Goal: Find specific page/section: Find specific page/section

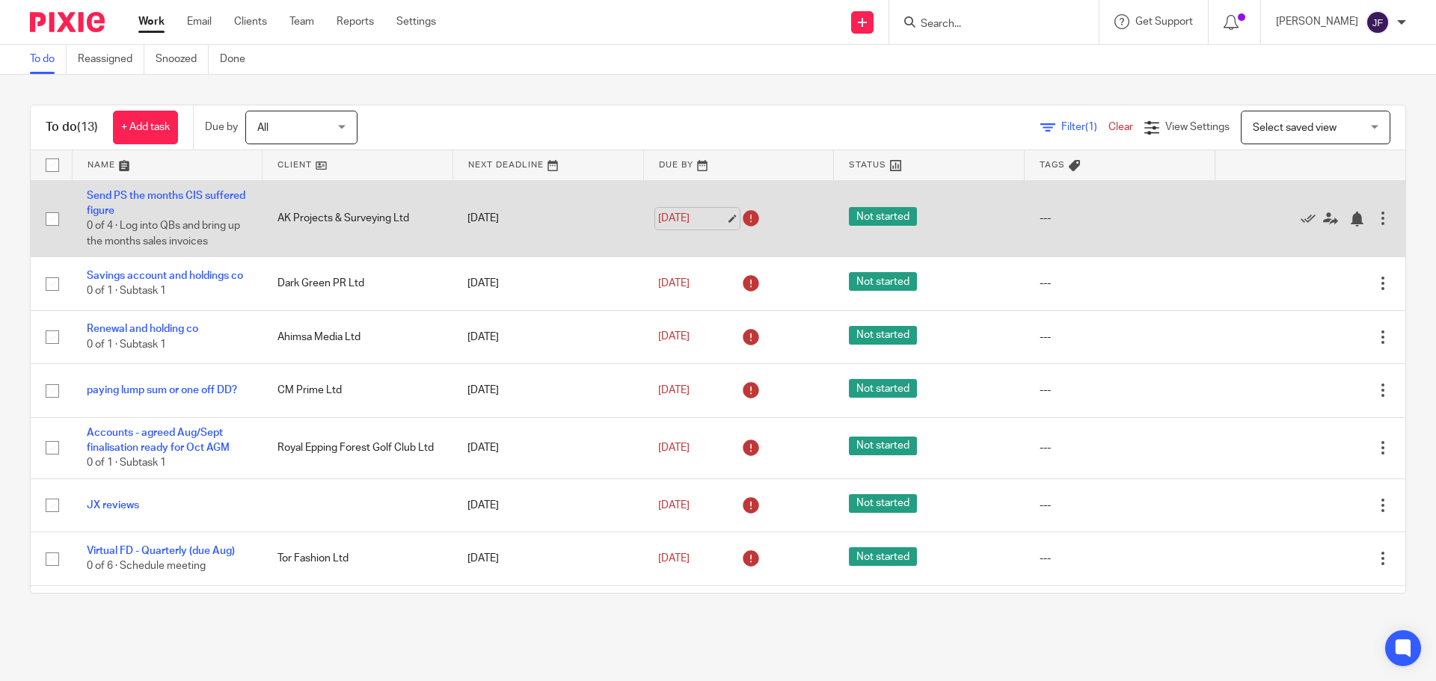
click at [687, 222] on link "[DATE]" at bounding box center [691, 219] width 67 height 16
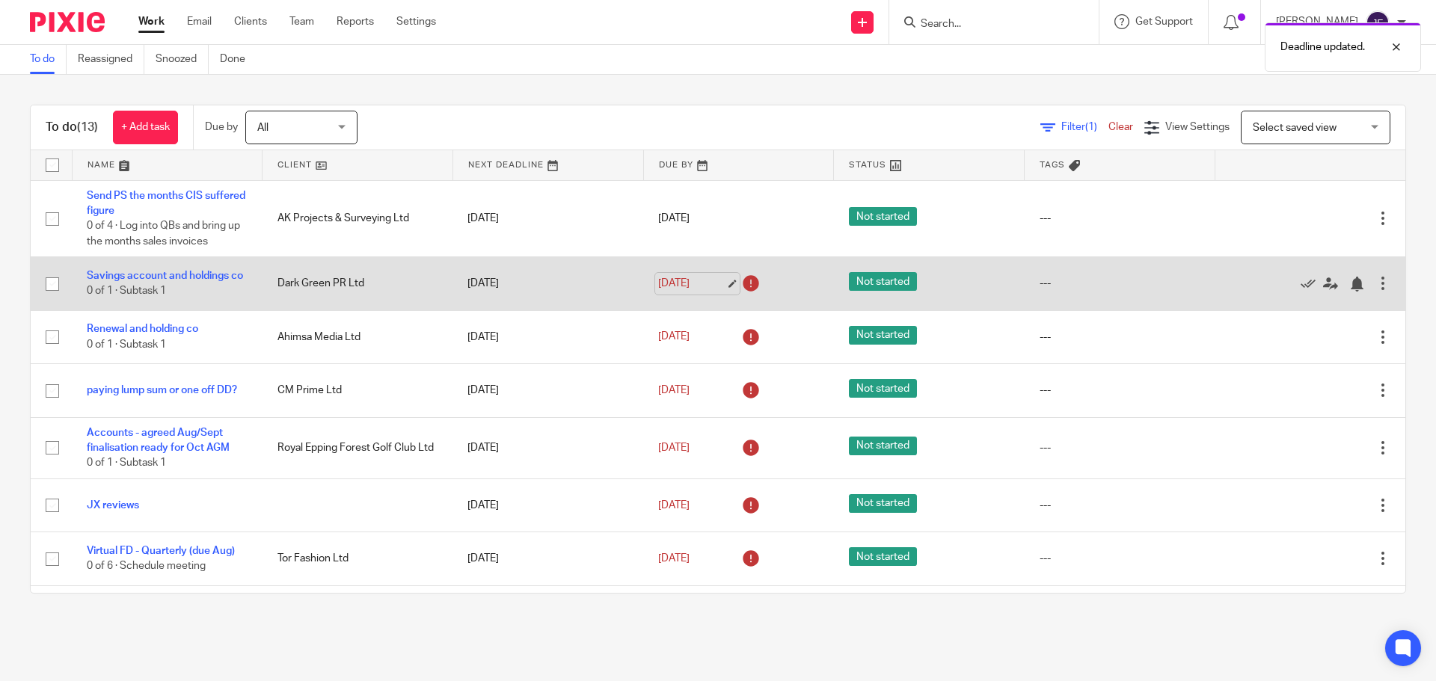
click at [672, 283] on link "[DATE]" at bounding box center [691, 284] width 67 height 16
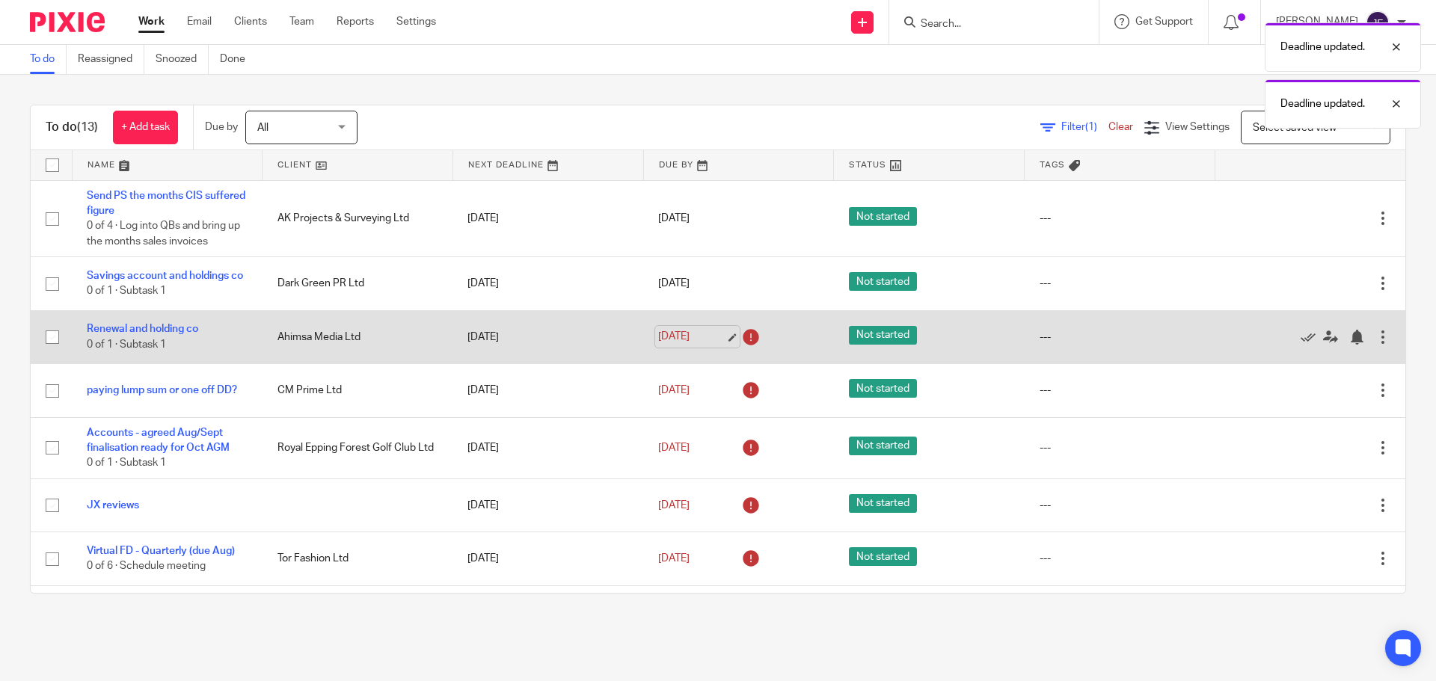
click at [684, 345] on link "[DATE]" at bounding box center [691, 337] width 67 height 16
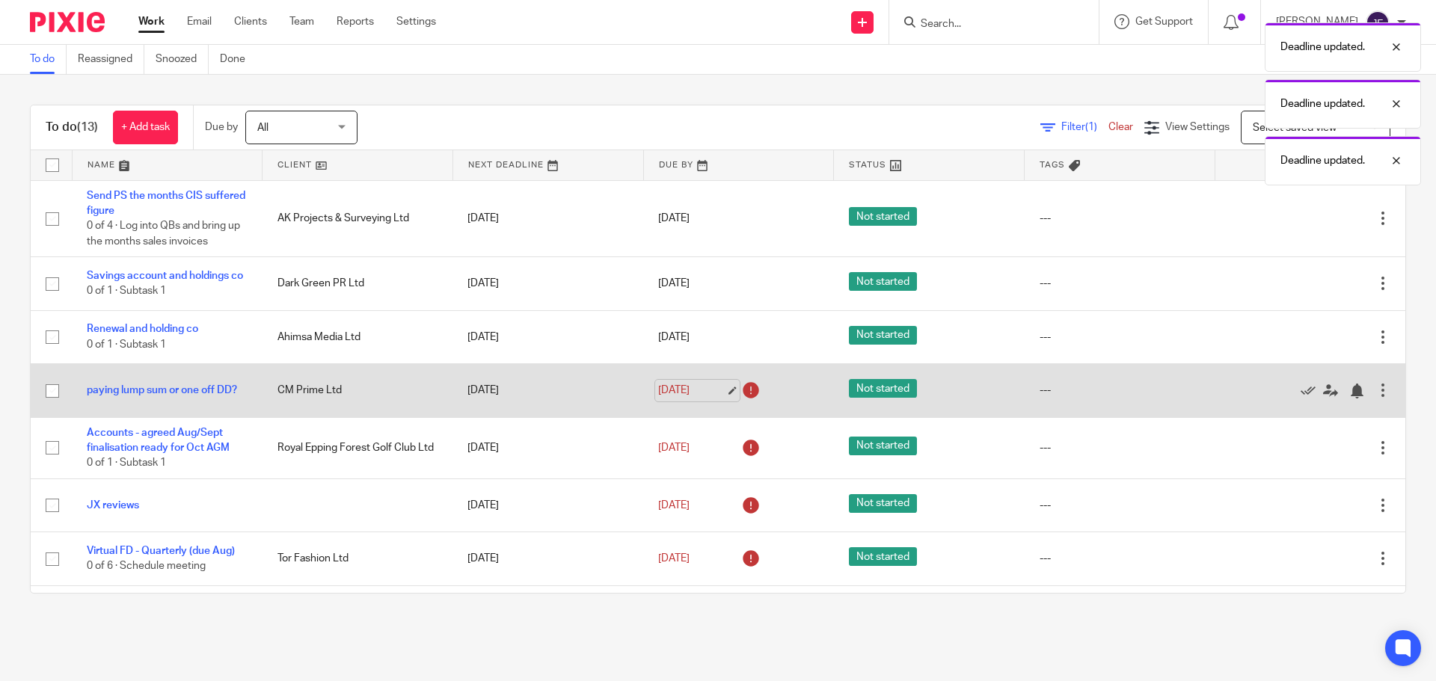
click at [680, 393] on link "[DATE]" at bounding box center [691, 391] width 67 height 16
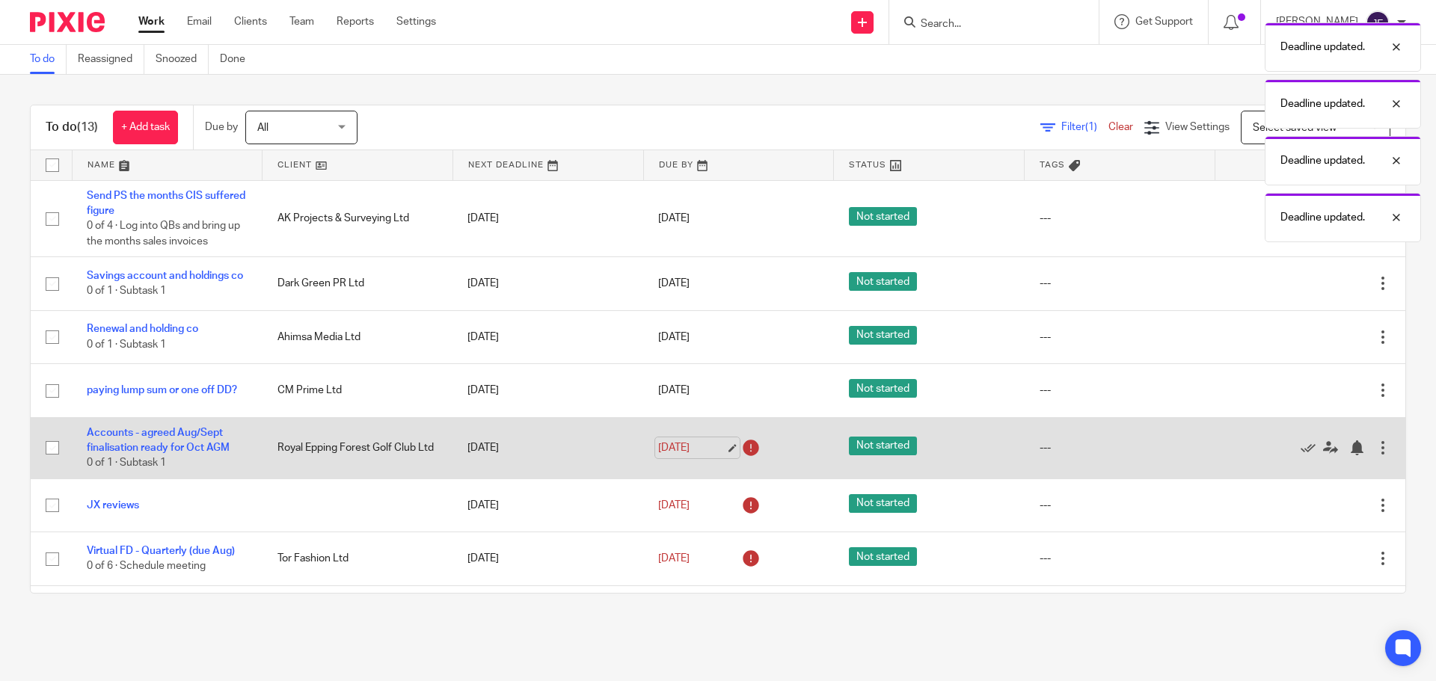
click at [677, 456] on link "[DATE]" at bounding box center [691, 449] width 67 height 16
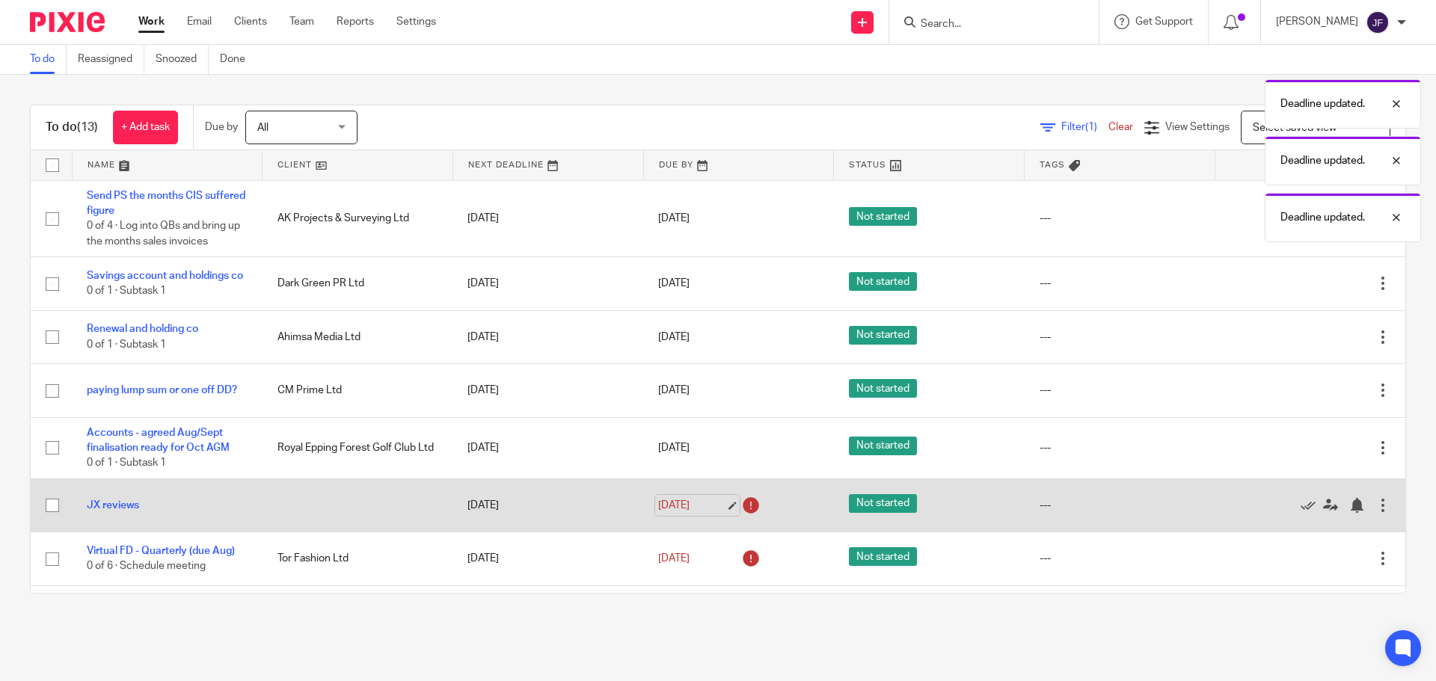
click at [684, 514] on link "15 Aug 2025" at bounding box center [691, 506] width 67 height 16
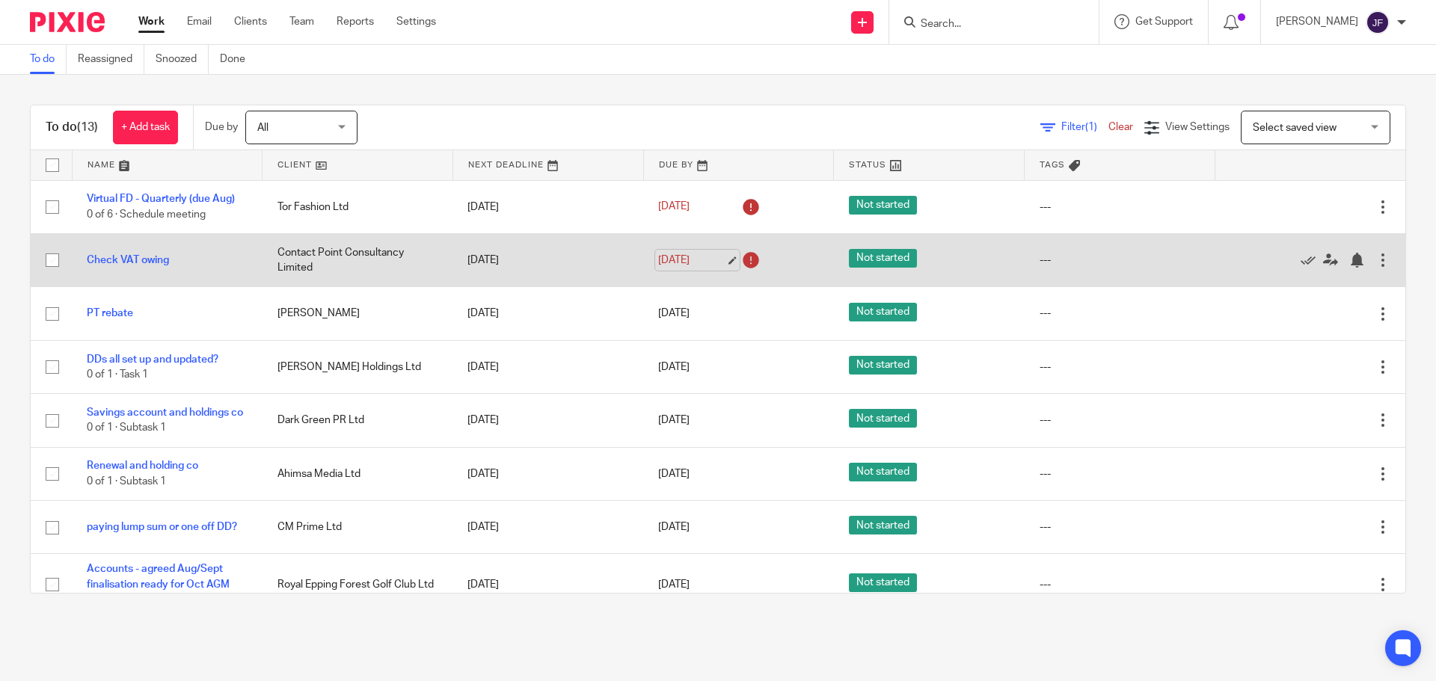
click at [688, 257] on link "15 Aug 2025" at bounding box center [691, 261] width 67 height 16
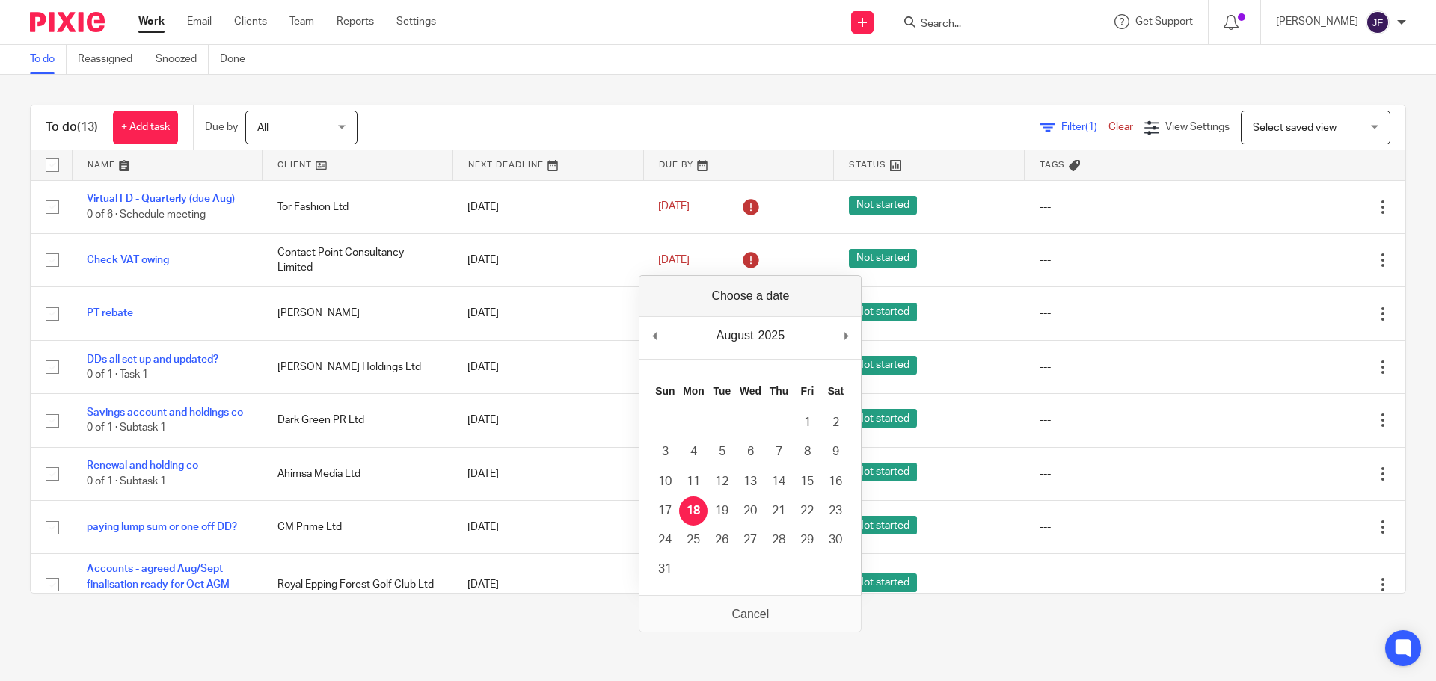
drag, startPoint x: 699, startPoint y: 512, endPoint x: 696, endPoint y: 491, distance: 21.3
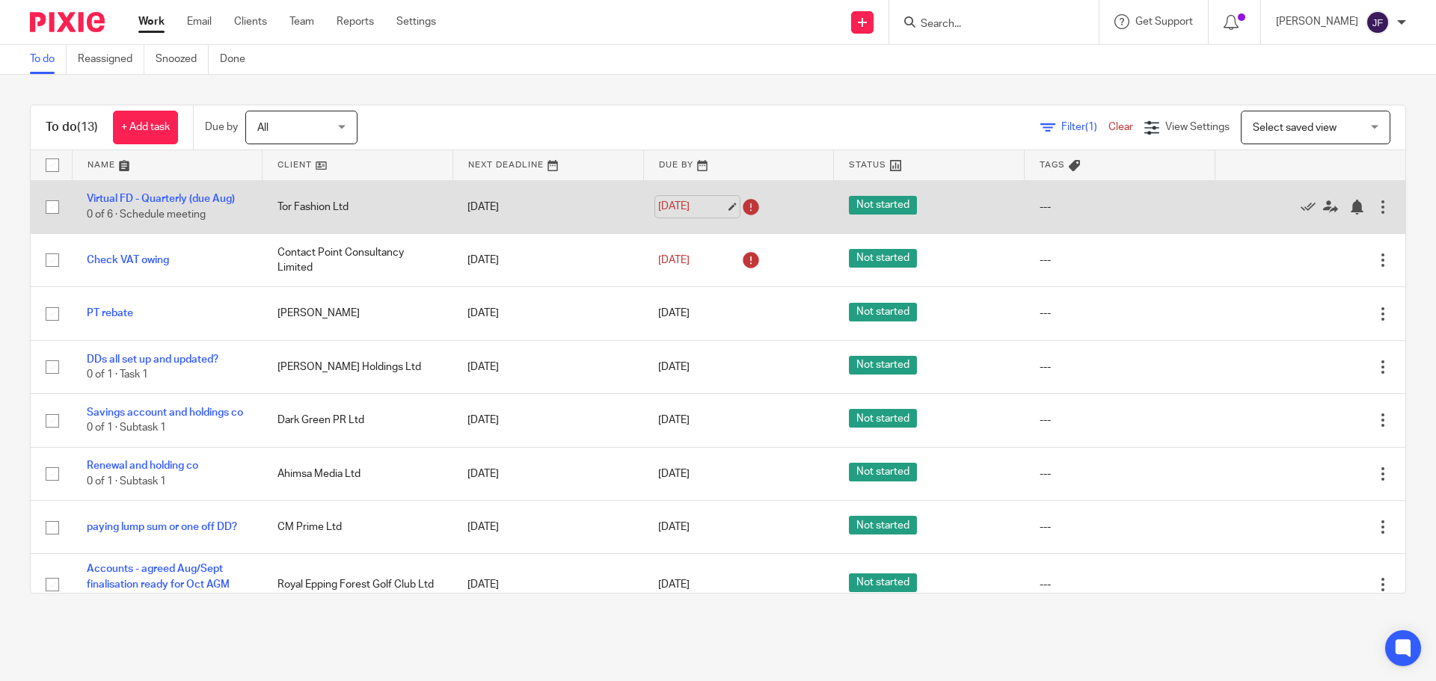
click at [669, 207] on link "15 Aug 2025" at bounding box center [691, 207] width 67 height 16
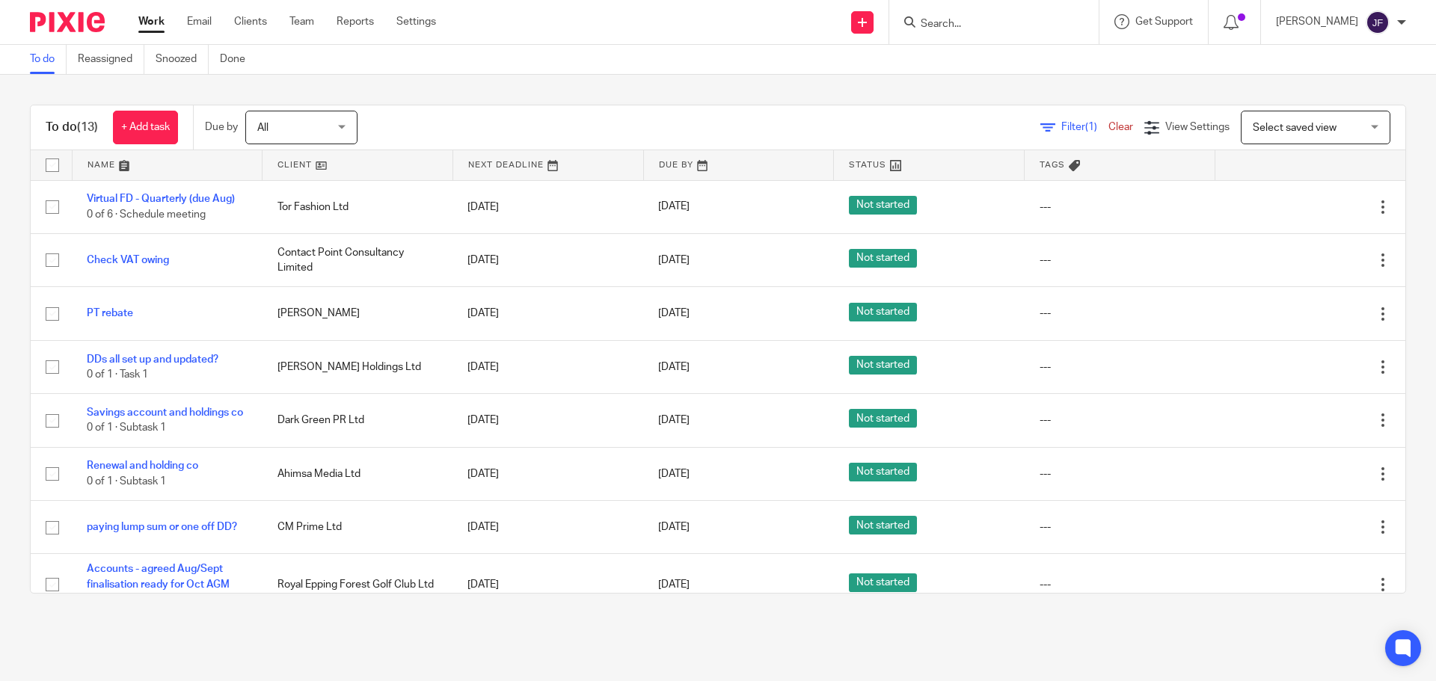
click at [964, 18] on input "Search" at bounding box center [986, 24] width 135 height 13
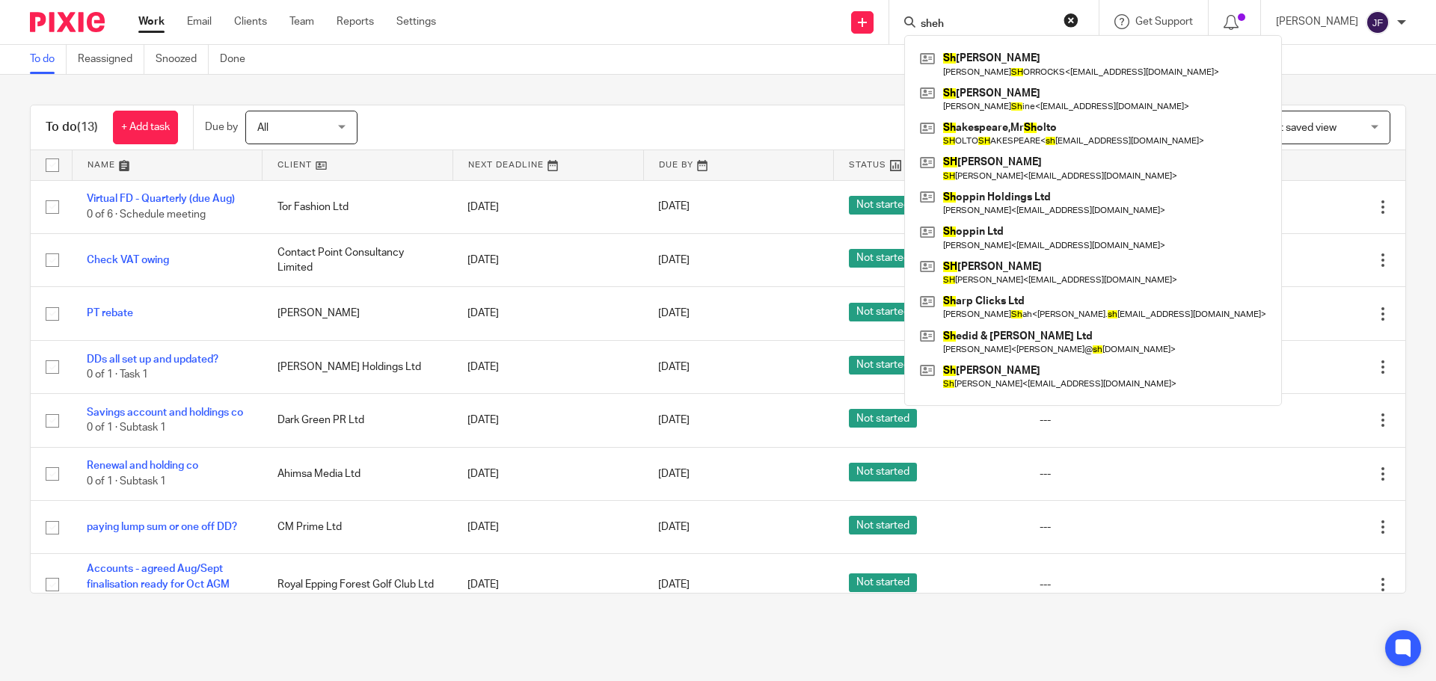
type input "shehi"
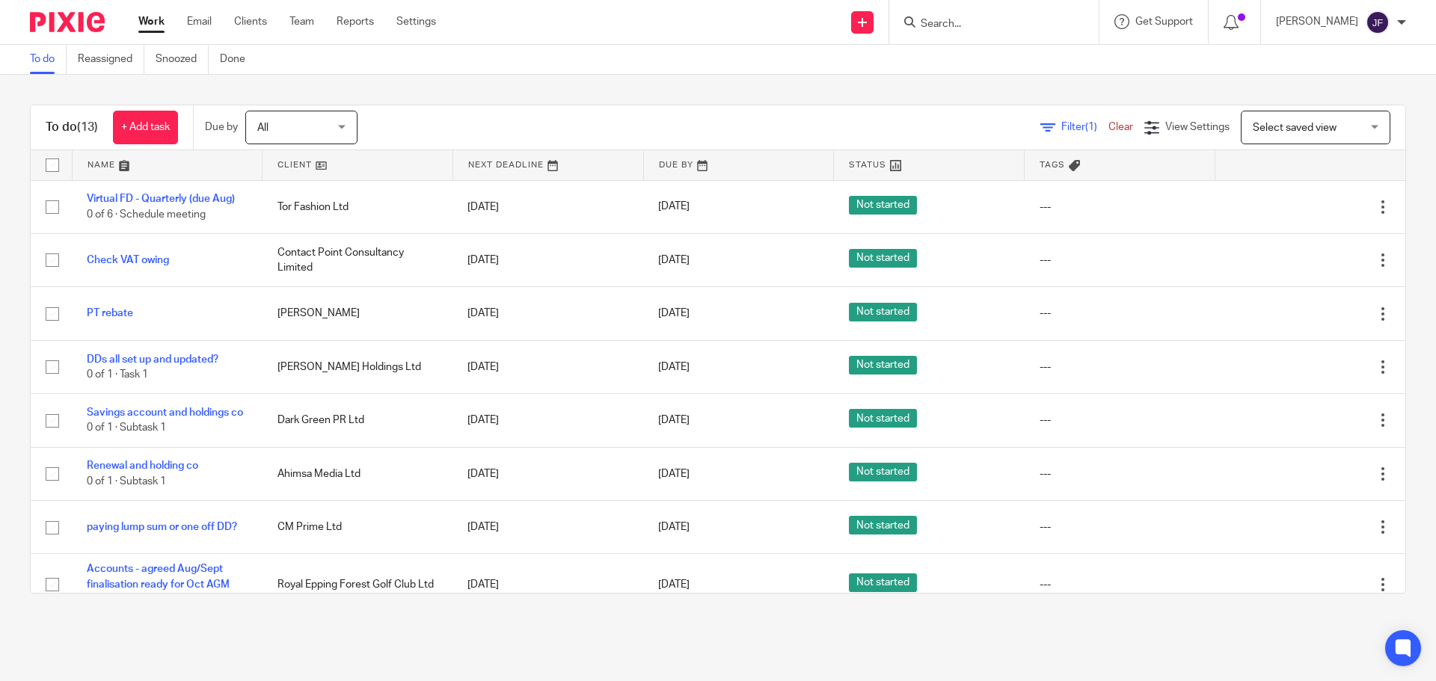
click at [1052, 21] on input "Search" at bounding box center [986, 24] width 135 height 13
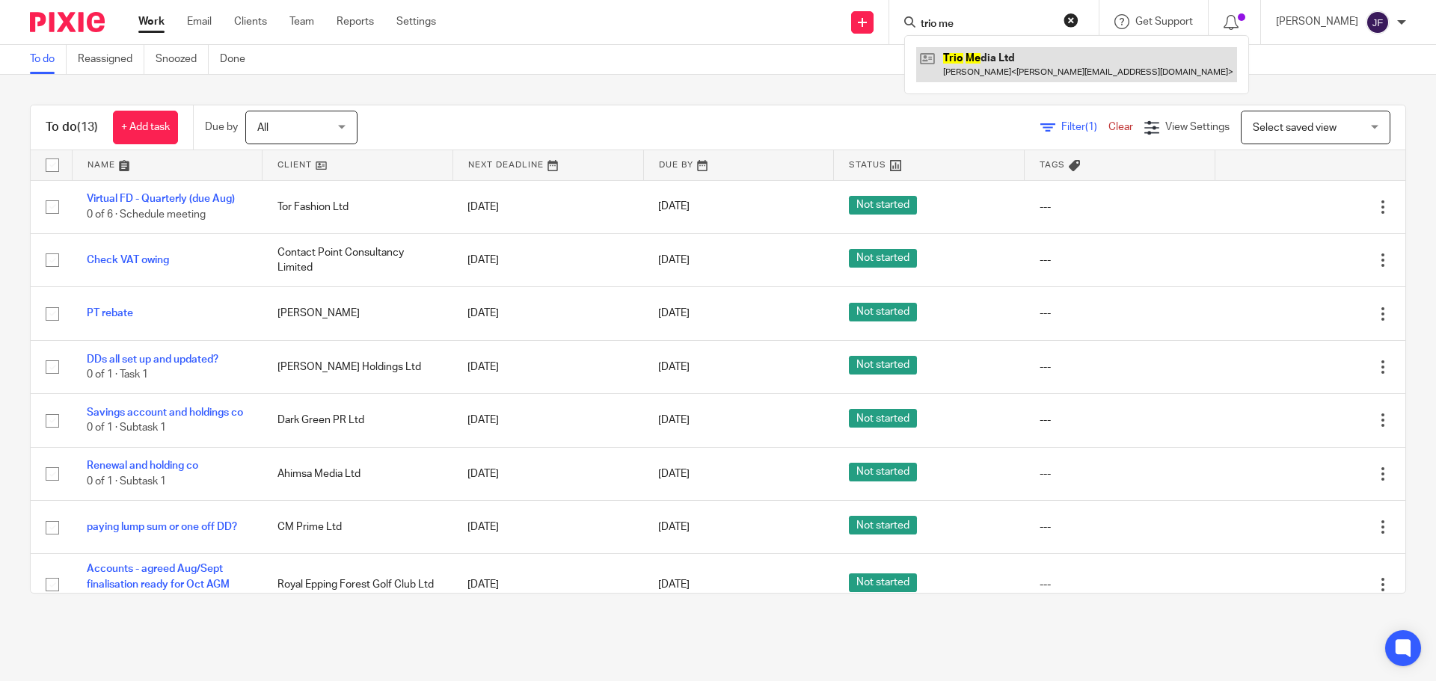
type input "trio me"
click at [1043, 62] on link at bounding box center [1076, 64] width 321 height 34
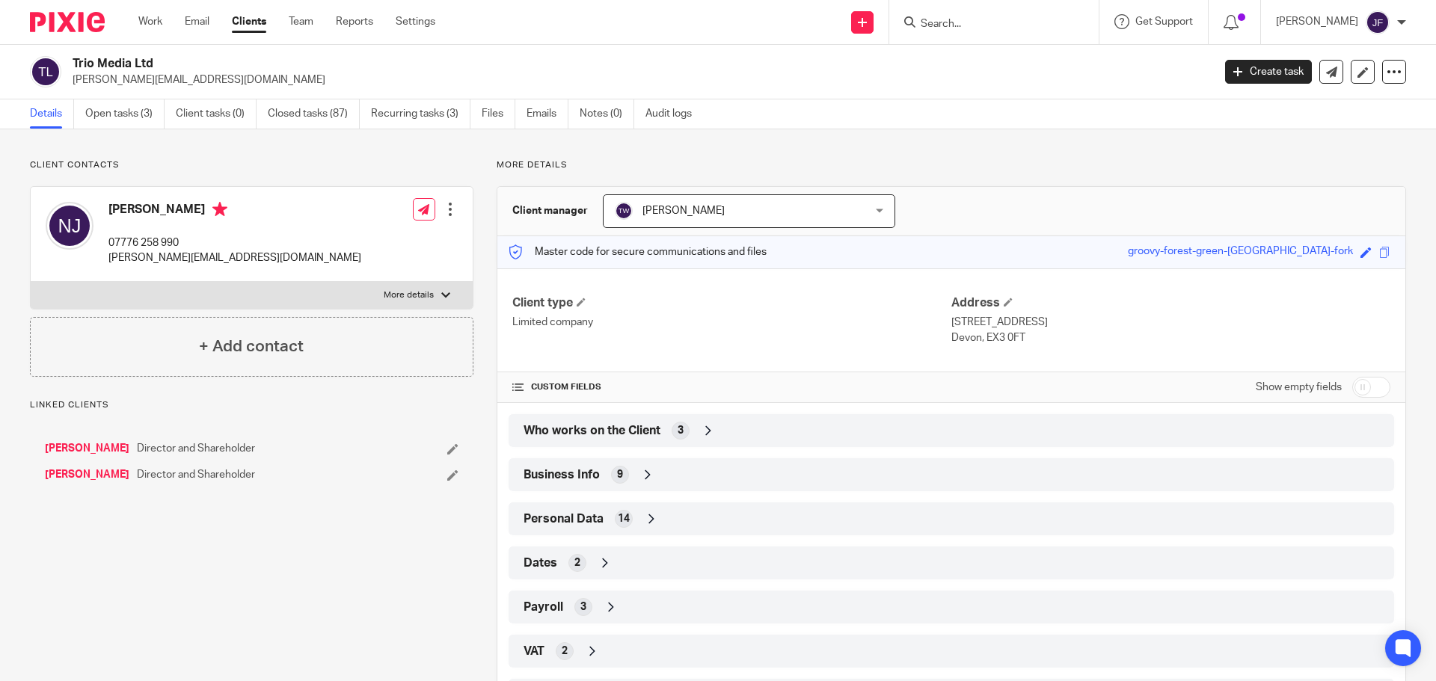
click at [561, 430] on span "Who works on the Client" at bounding box center [592, 431] width 137 height 16
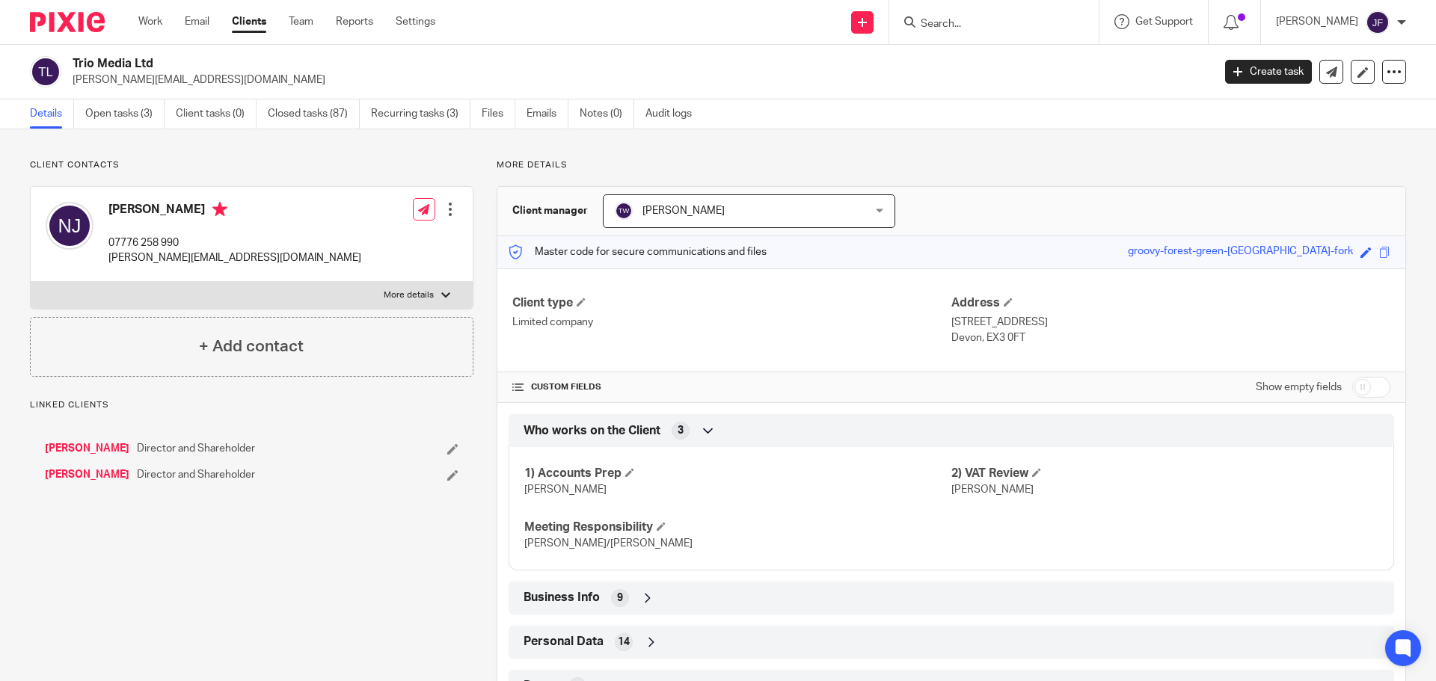
click at [560, 430] on span "Who works on the Client" at bounding box center [592, 431] width 137 height 16
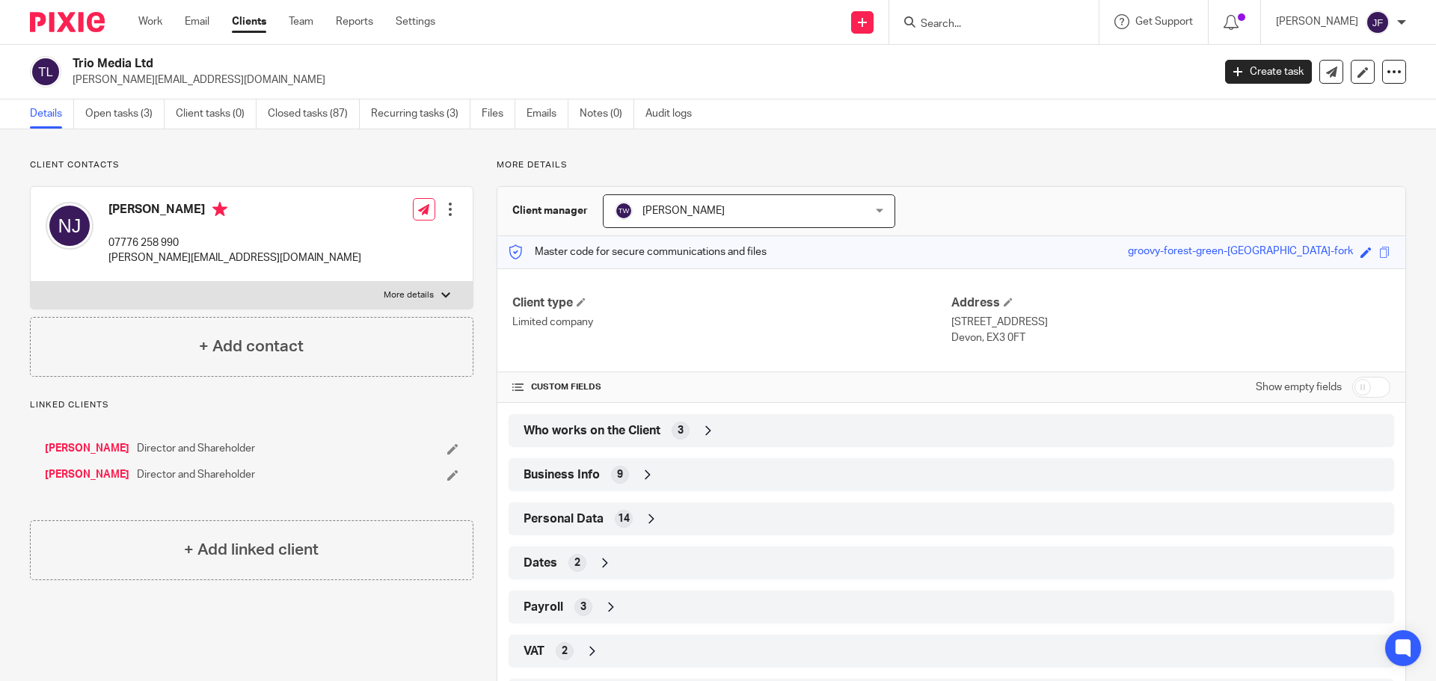
click at [1003, 18] on input "Search" at bounding box center [986, 24] width 135 height 13
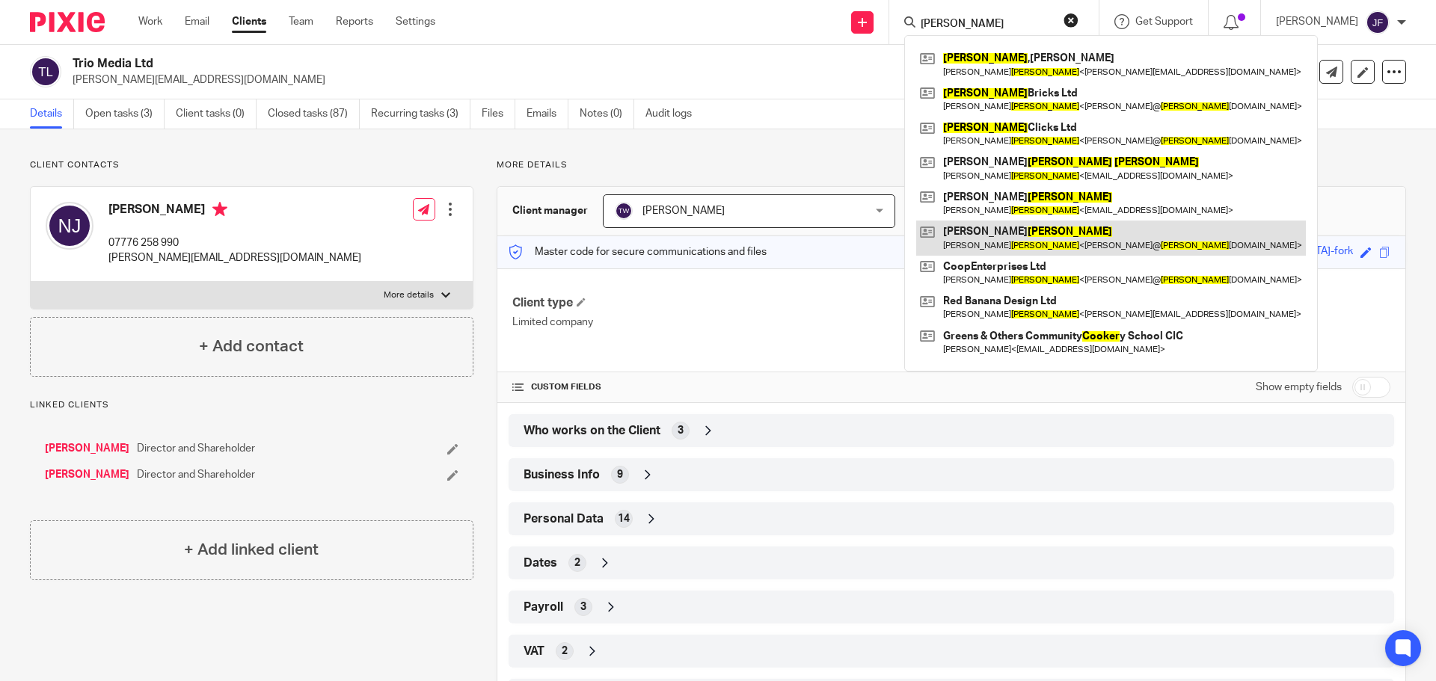
type input "cooper"
drag, startPoint x: 1096, startPoint y: 222, endPoint x: 1088, endPoint y: 221, distance: 8.3
click at [1094, 223] on link at bounding box center [1111, 238] width 390 height 34
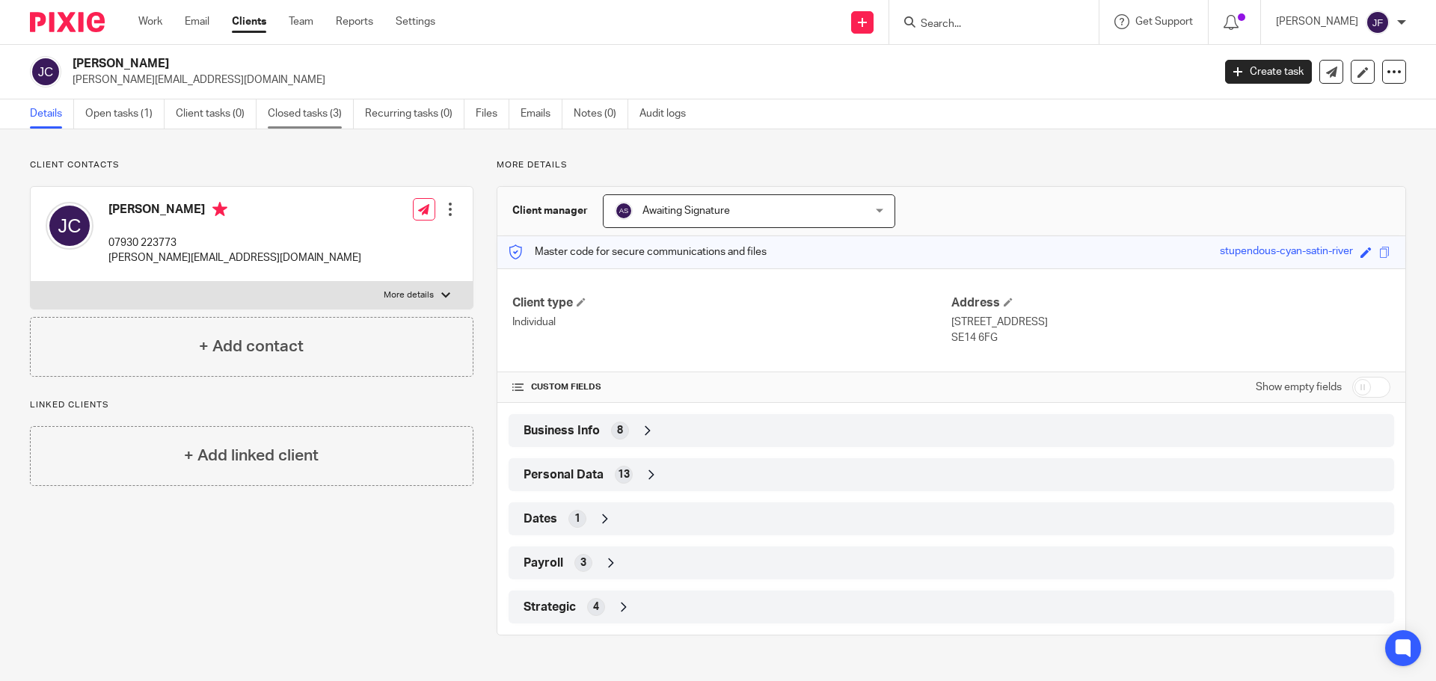
click at [336, 109] on link "Closed tasks (3)" at bounding box center [311, 113] width 86 height 29
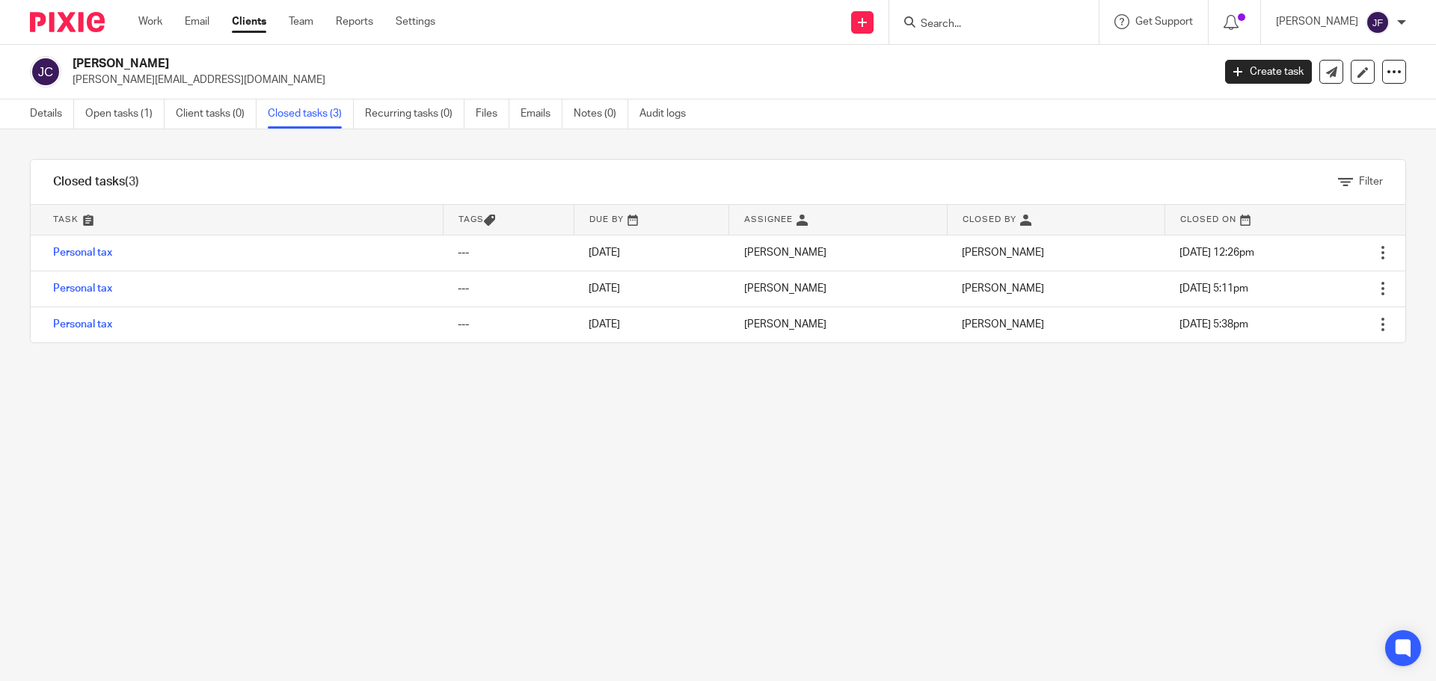
click at [58, 29] on img at bounding box center [67, 22] width 75 height 20
